Goal: Information Seeking & Learning: Learn about a topic

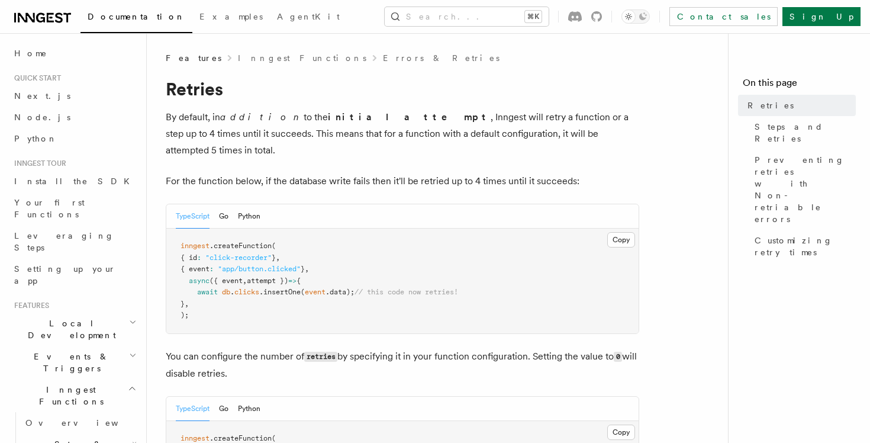
click at [221, 131] on p "By default, in addition to the initial attempt , Inngest will retry a function …" at bounding box center [402, 134] width 473 height 50
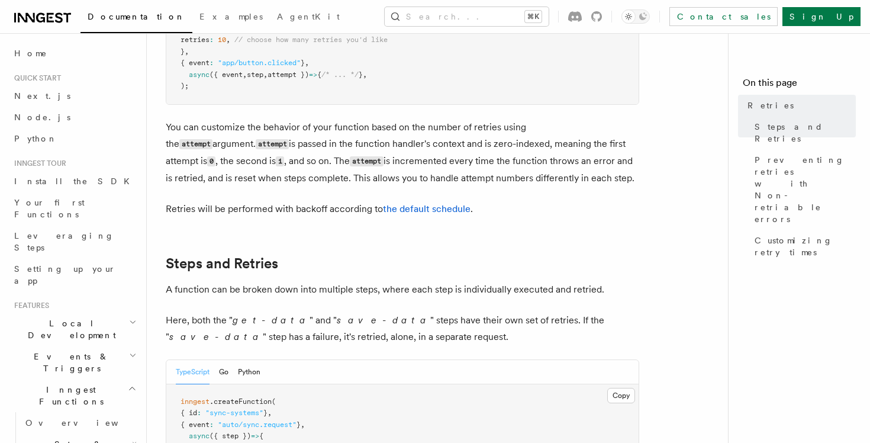
scroll to position [456, 0]
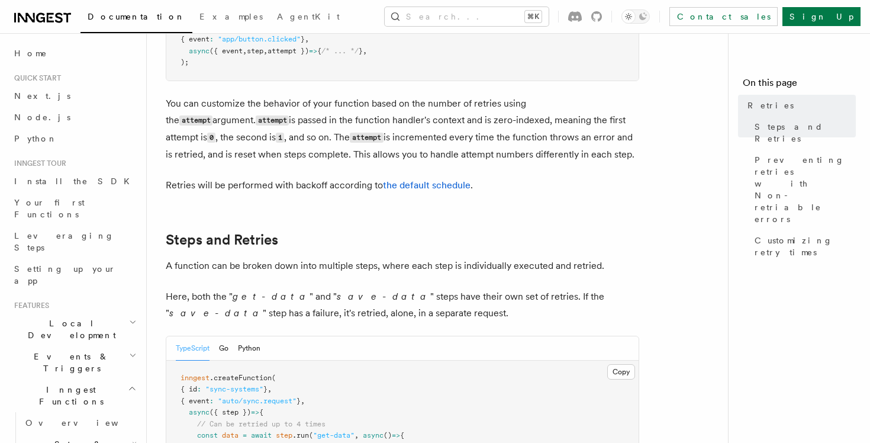
click at [246, 291] on em "get-data" at bounding box center [271, 296] width 77 height 11
click at [337, 291] on em "save-data" at bounding box center [384, 296] width 94 height 11
click at [191, 288] on p "Here, both the " get-data " and " save-data " steps have their own set of retri…" at bounding box center [402, 304] width 473 height 33
drag, startPoint x: 227, startPoint y: 281, endPoint x: 275, endPoint y: 282, distance: 47.4
click at [275, 288] on p "Here, both the " get-data " and " save-data " steps have their own set of retri…" at bounding box center [402, 304] width 473 height 33
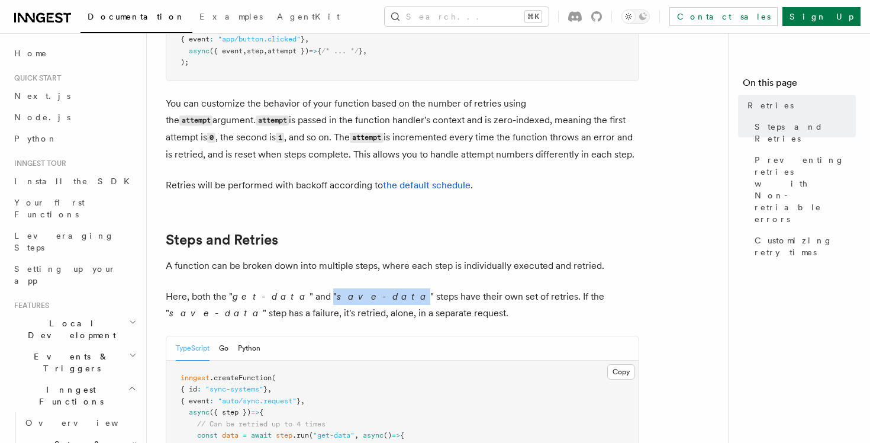
drag, startPoint x: 294, startPoint y: 283, endPoint x: 337, endPoint y: 283, distance: 43.8
click at [337, 288] on p "Here, both the " get-data " and " save-data " steps have their own set of retri…" at bounding box center [402, 304] width 473 height 33
click at [337, 291] on em "save-data" at bounding box center [384, 296] width 94 height 11
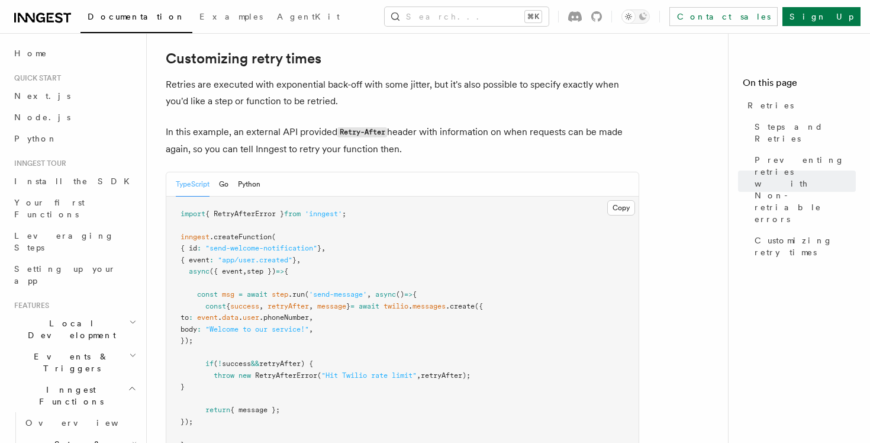
scroll to position [1805, 0]
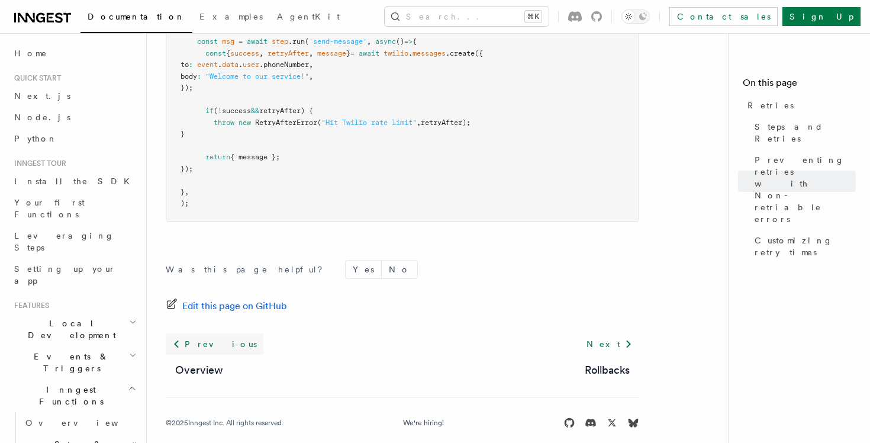
click at [196, 333] on link "Previous" at bounding box center [215, 343] width 98 height 21
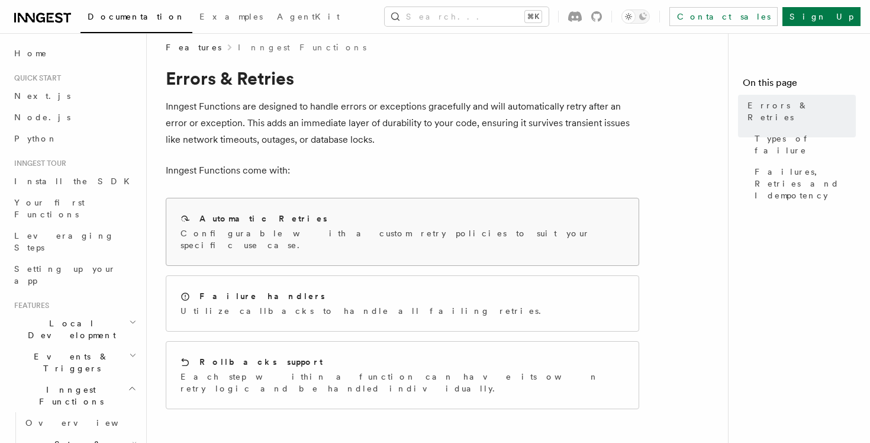
scroll to position [14, 0]
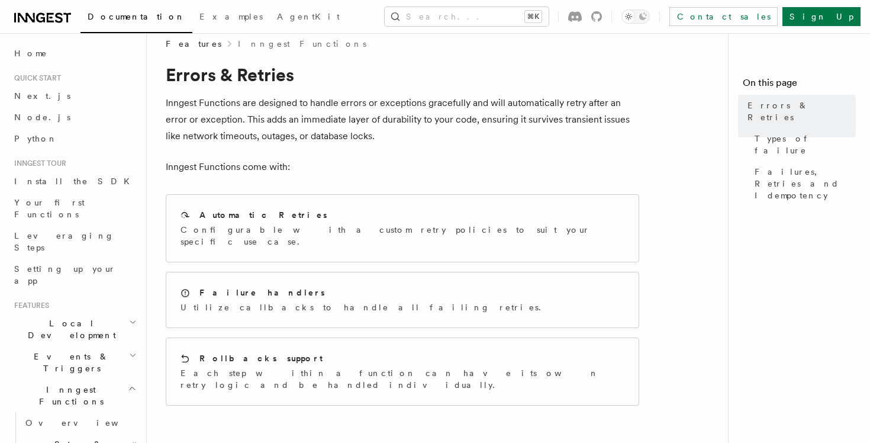
click at [191, 43] on span "Features" at bounding box center [194, 44] width 56 height 12
click at [34, 384] on span "Inngest Functions" at bounding box center [68, 396] width 118 height 24
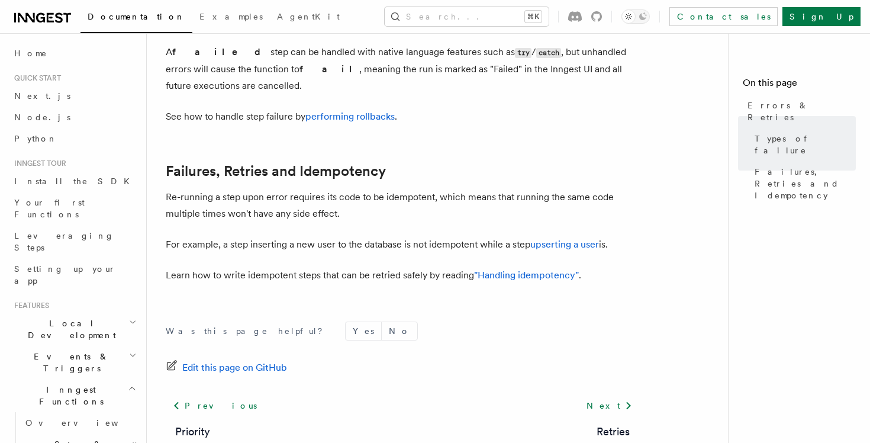
scroll to position [561, 0]
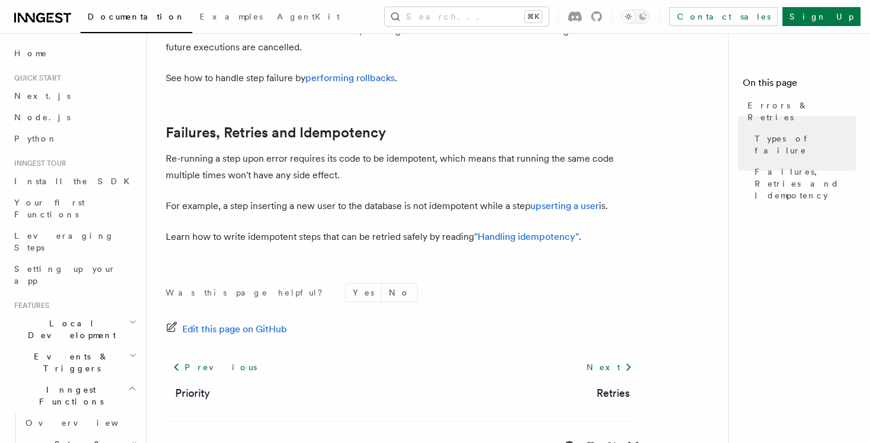
click at [318, 198] on p "For example, a step inserting a new user to the database is not idempotent whil…" at bounding box center [402, 206] width 473 height 17
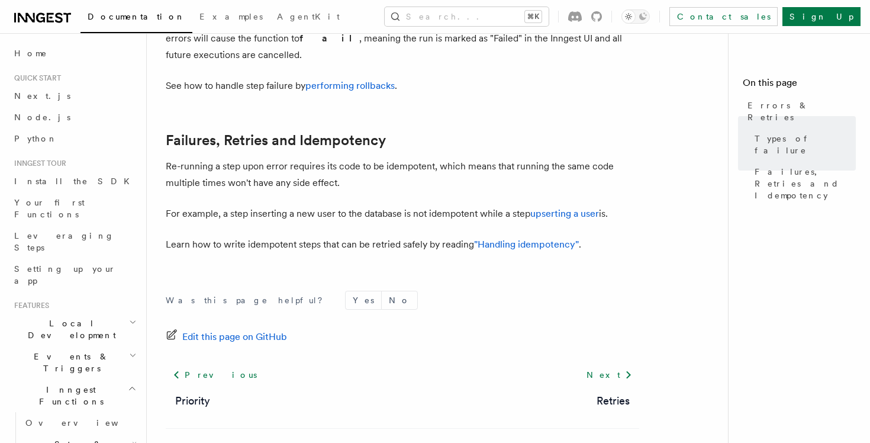
scroll to position [575, 0]
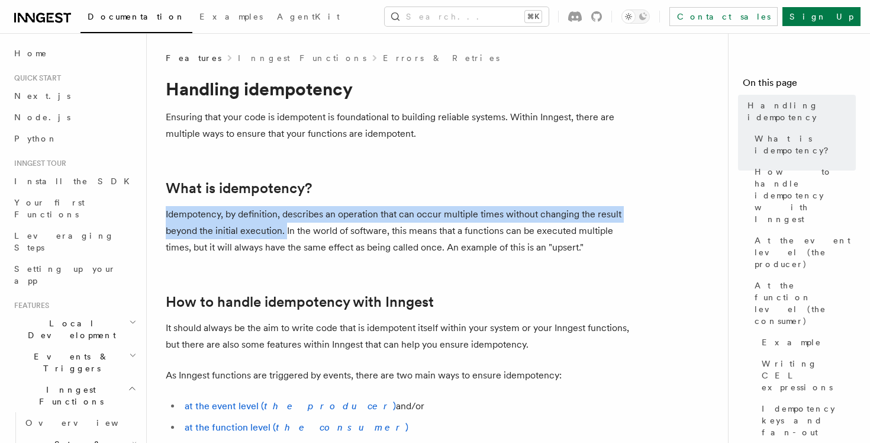
drag, startPoint x: 285, startPoint y: 232, endPoint x: 164, endPoint y: 215, distance: 121.9
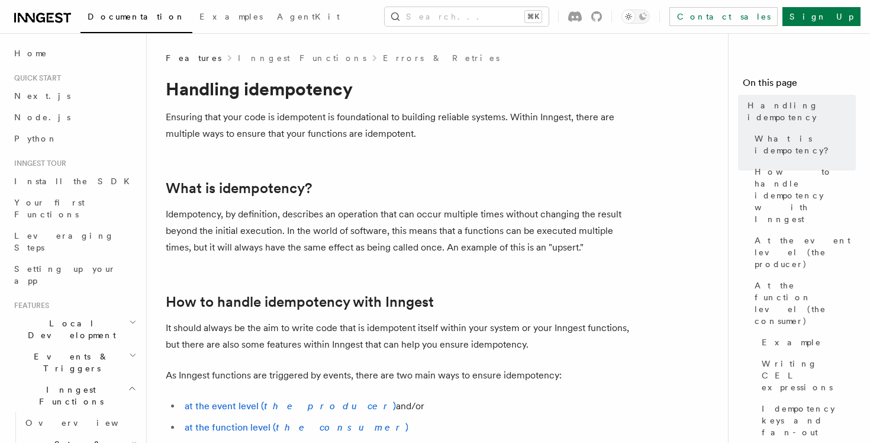
click at [191, 224] on p "Idempotency, by definition, describes an operation that can occur multiple time…" at bounding box center [402, 231] width 473 height 50
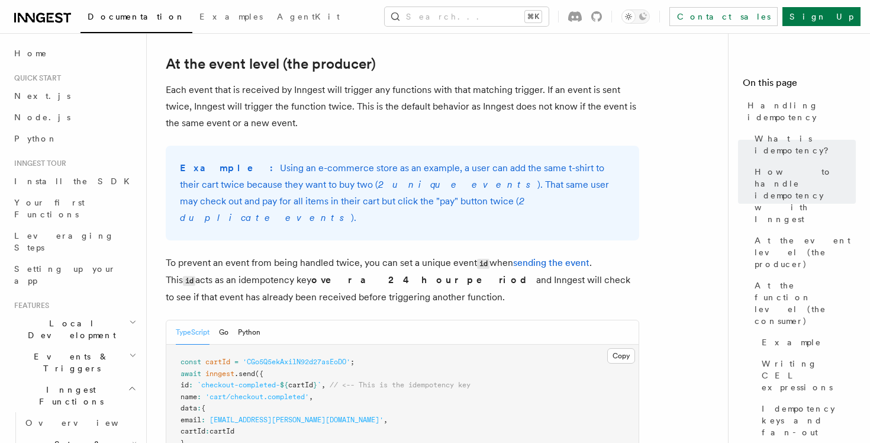
scroll to position [418, 0]
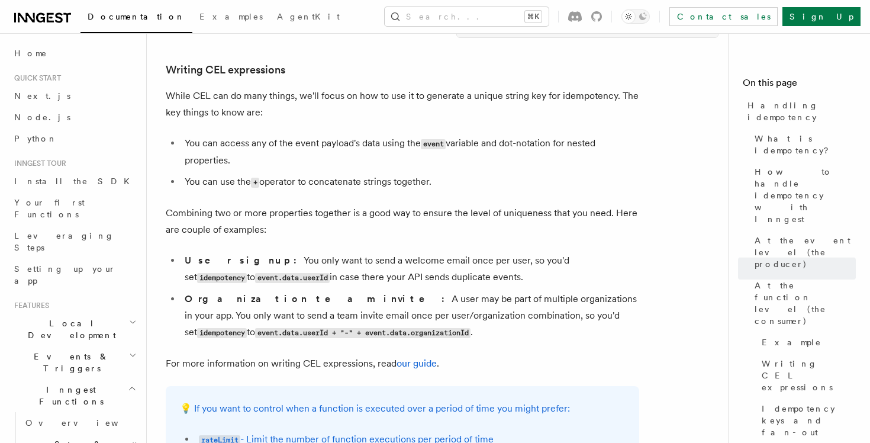
scroll to position [1866, 0]
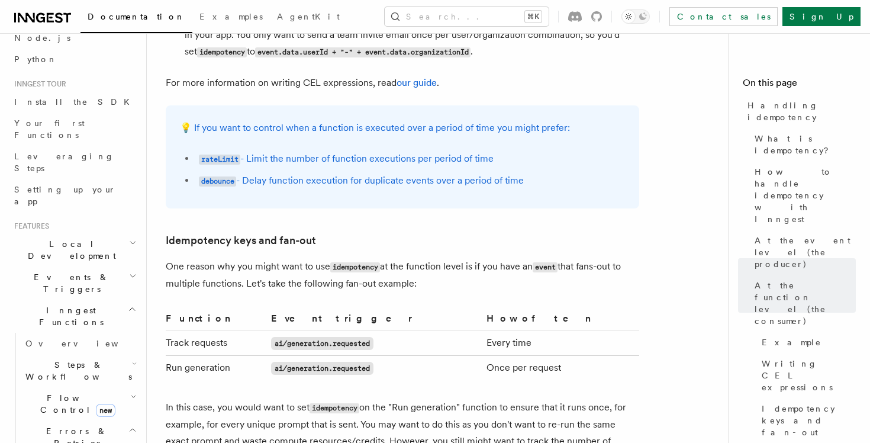
scroll to position [2143, 0]
click at [195, 275] on p "One reason why you might want to use idempotency at the function level is if yo…" at bounding box center [402, 274] width 473 height 34
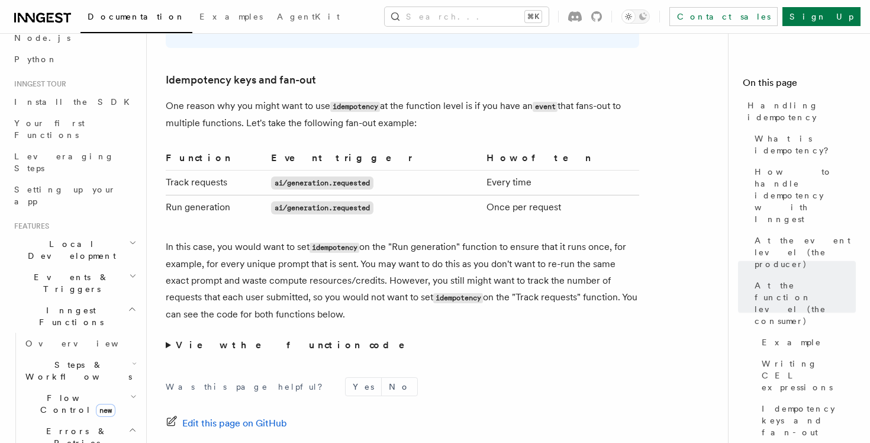
scroll to position [2304, 0]
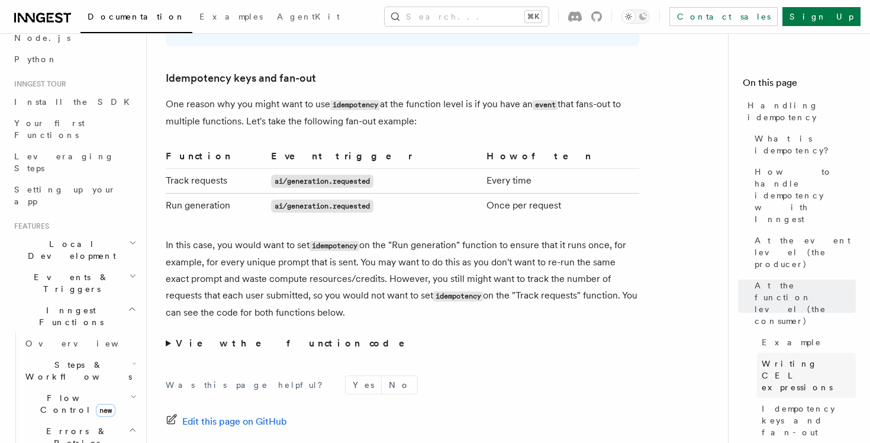
click at [796, 357] on span "Writing CEL expressions" at bounding box center [809, 375] width 94 height 36
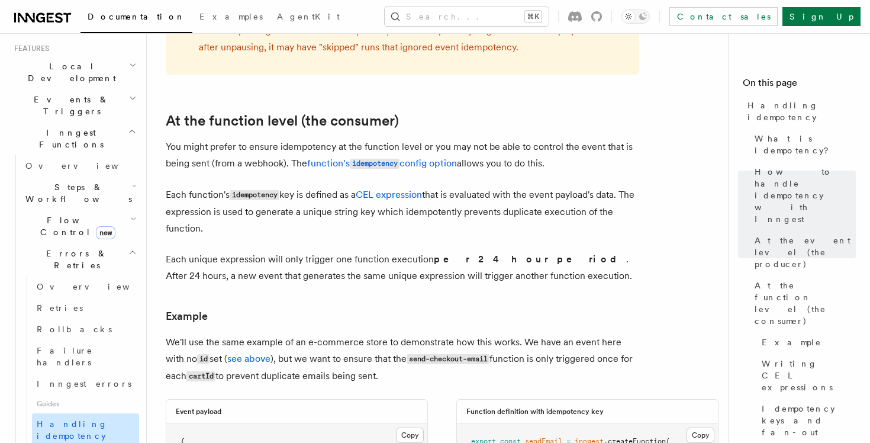
scroll to position [256, 0]
click at [270, 251] on p "Each unique expression will only trigger one function execution per 24 hour per…" at bounding box center [402, 267] width 473 height 33
click at [331, 225] on article "Features Inngest Functions Errors & Retries Handling idempotency Ensuring that …" at bounding box center [442, 140] width 553 height 2824
